Goal: Task Accomplishment & Management: Manage account settings

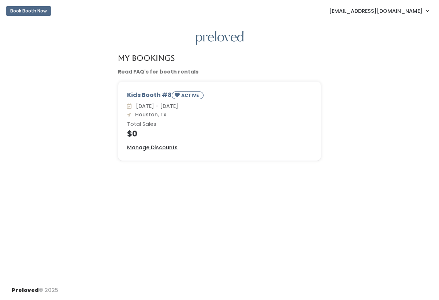
click at [151, 96] on div "Kids Booth #8 ACTIVE" at bounding box center [219, 96] width 185 height 11
click at [154, 119] on div "[DATE] - [DATE] [GEOGRAPHIC_DATA], Tx Total Sales $0" at bounding box center [219, 121] width 185 height 36
click at [143, 125] on h6 "Total Sales" at bounding box center [219, 125] width 185 height 6
click at [148, 94] on div "Kids Booth #8 ACTIVE" at bounding box center [219, 96] width 185 height 11
click at [154, 71] on link "Read FAQ's for booth rentals" at bounding box center [158, 71] width 81 height 7
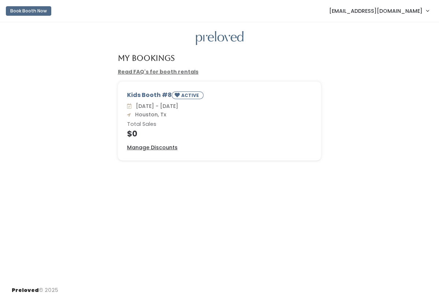
click at [176, 128] on div "[DATE] - [DATE] [GEOGRAPHIC_DATA], Tx Total Sales $0" at bounding box center [219, 121] width 185 height 36
click at [163, 143] on div "Kids Booth #8 ACTIVE [DATE] - [DATE] [GEOGRAPHIC_DATA], Tx Total Sales $0 Manag…" at bounding box center [219, 121] width 203 height 78
click at [163, 148] on u "Manage Discounts" at bounding box center [152, 147] width 51 height 7
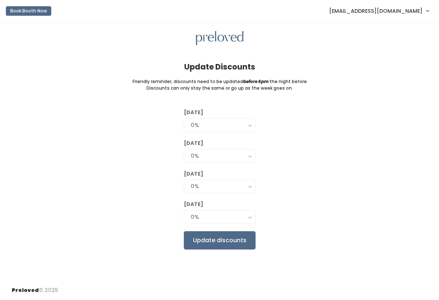
click at [163, 149] on div "[DATE] 0% 25% 50% 75% 90% 0% [DATE] 0% 25% 50% 75% 90% 0% [DATE] 0% 25% 50% 75%…" at bounding box center [220, 179] width 416 height 141
